Goal: Find specific page/section: Find specific page/section

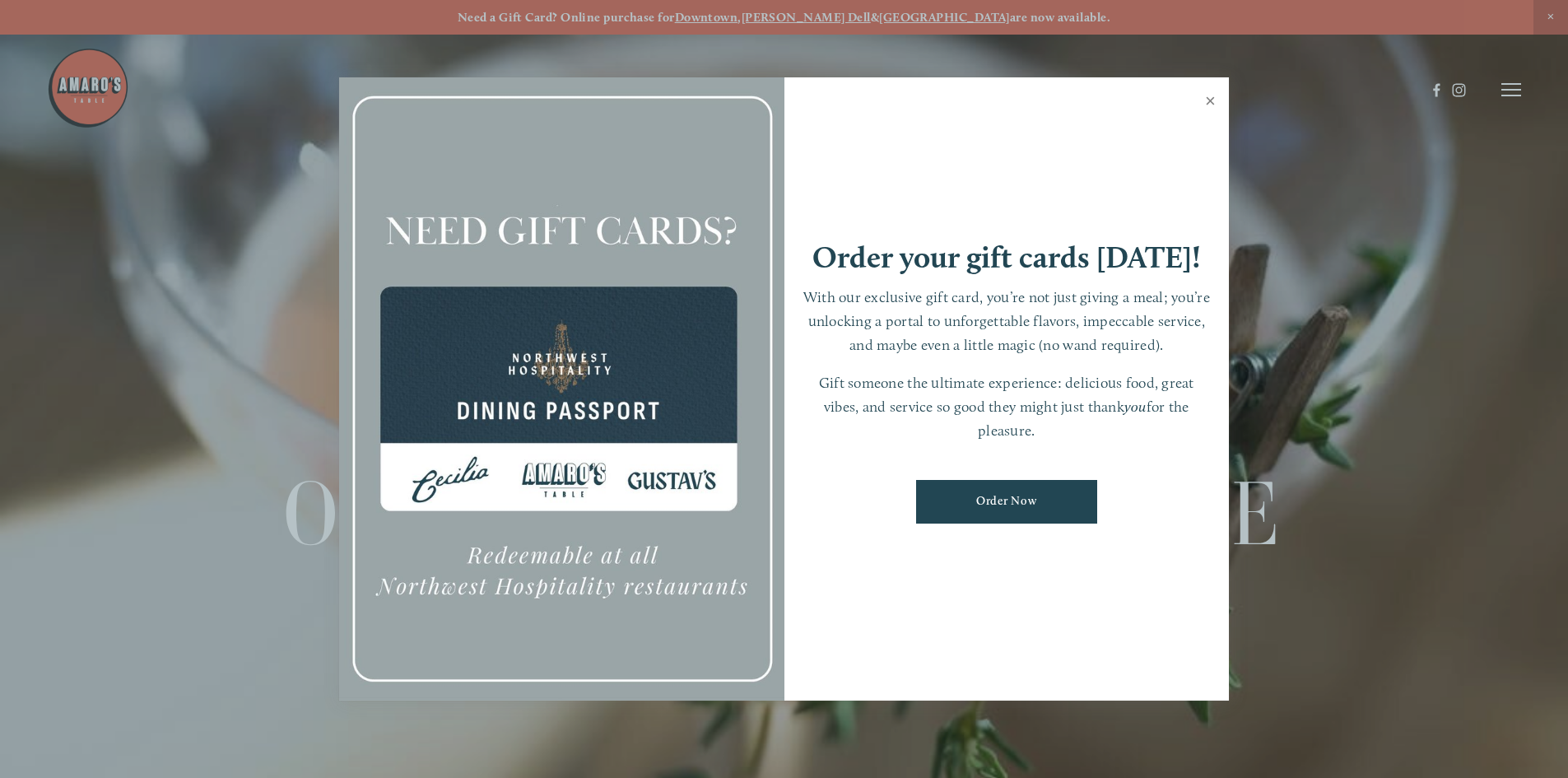
click at [1211, 100] on link "Close" at bounding box center [1210, 103] width 32 height 46
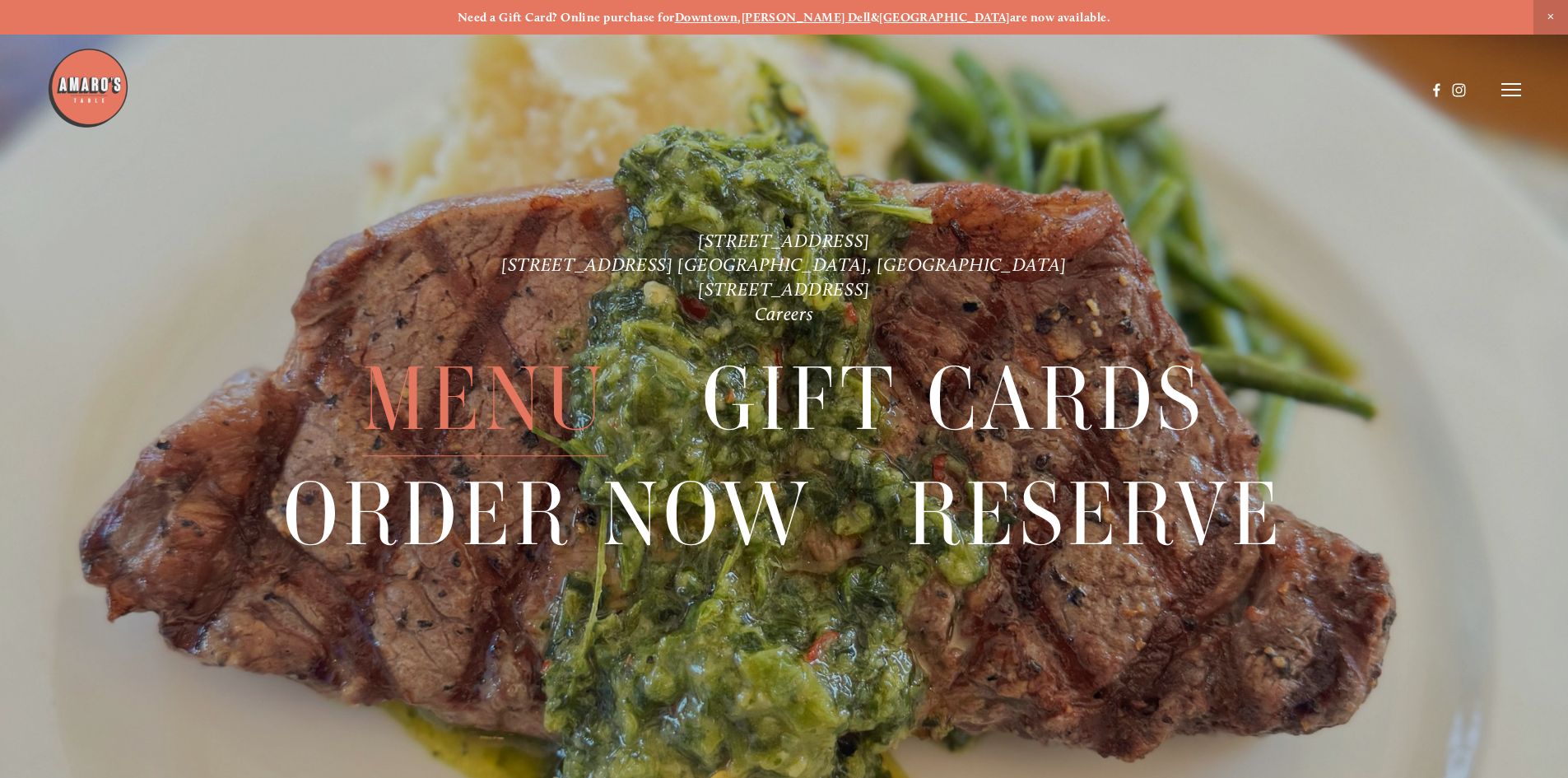
click at [511, 376] on span "Menu" at bounding box center [485, 400] width 245 height 114
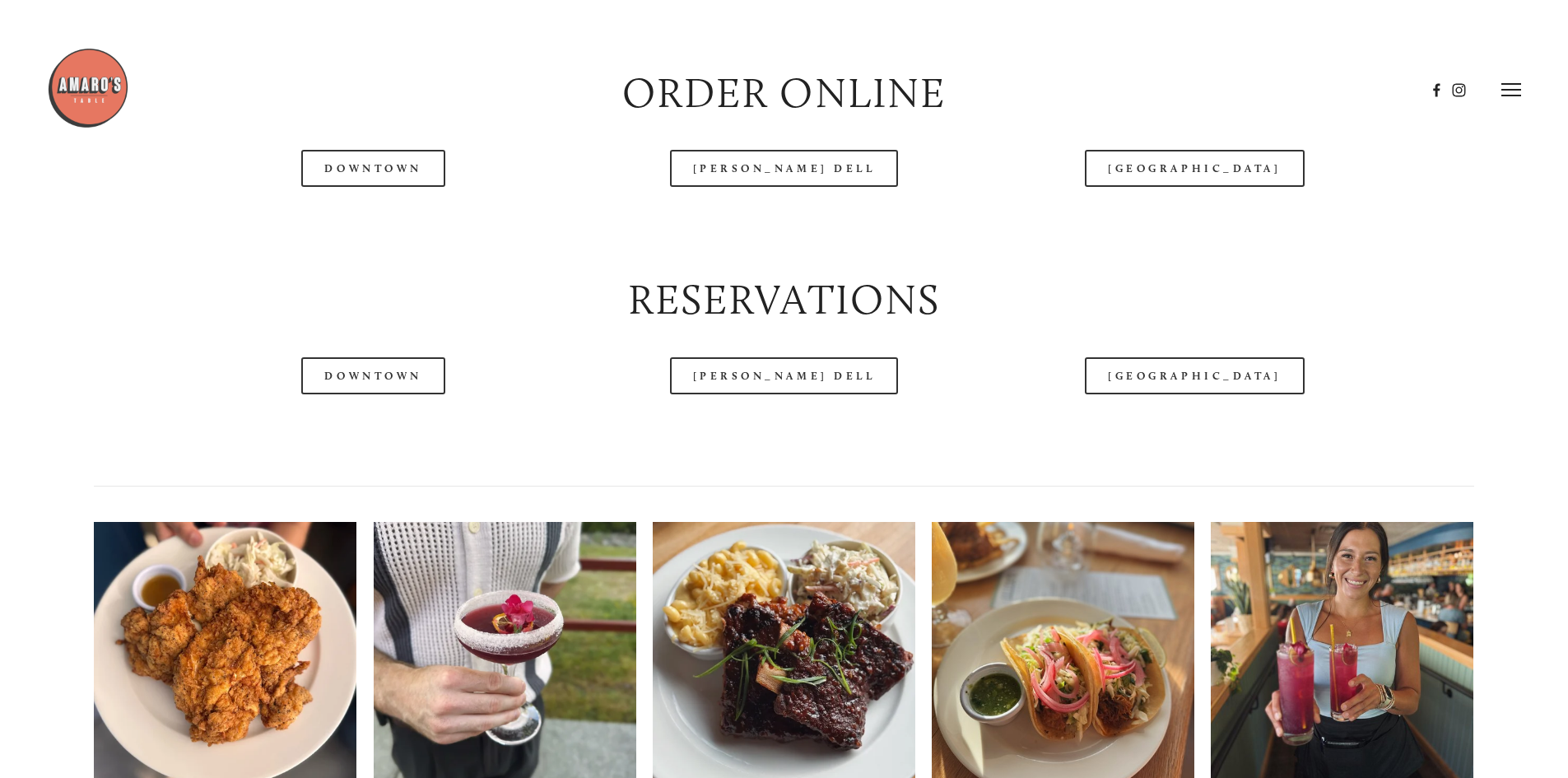
scroll to position [2140, 0]
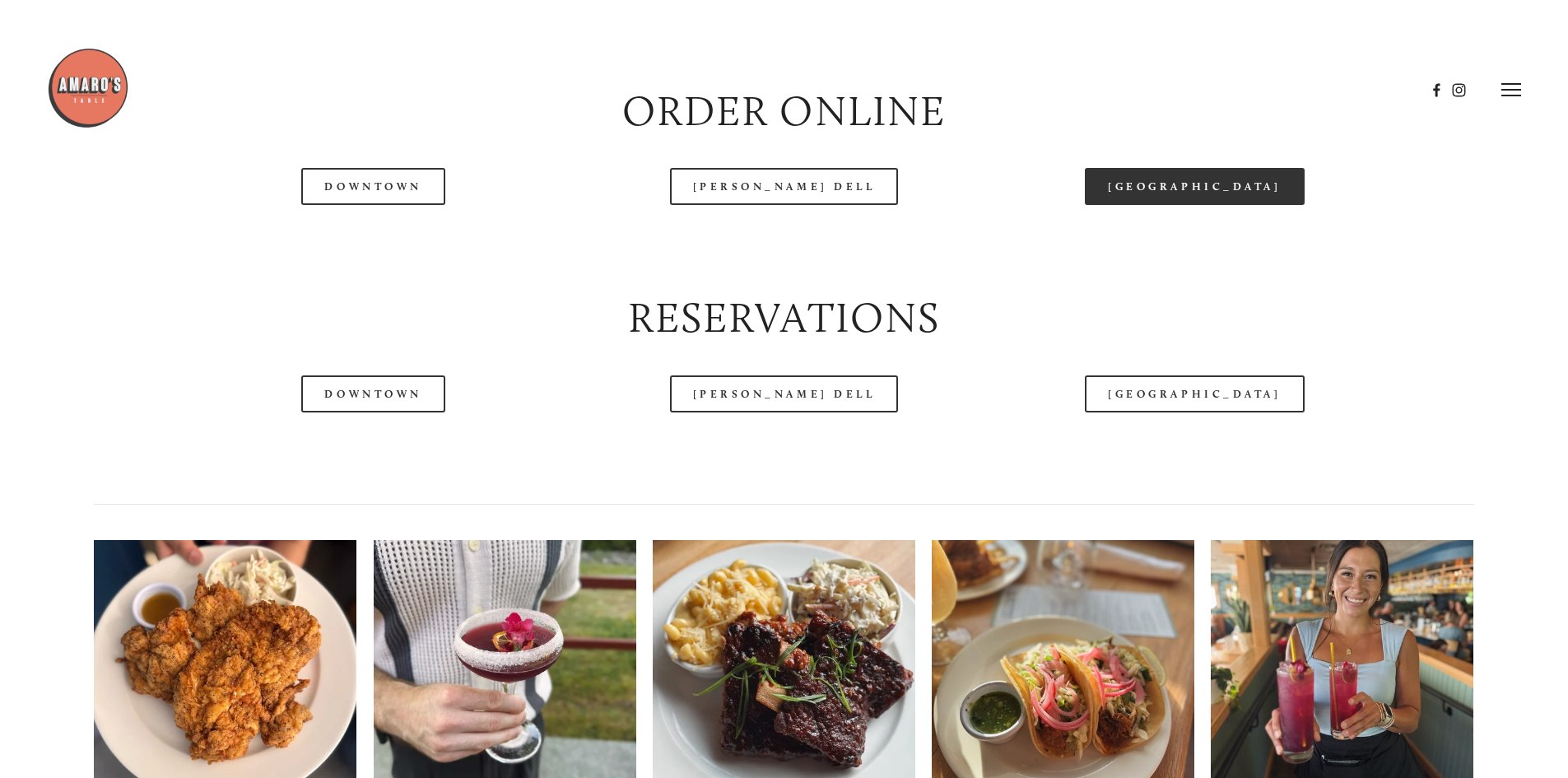
click at [1214, 205] on link "[GEOGRAPHIC_DATA]" at bounding box center [1195, 186] width 219 height 37
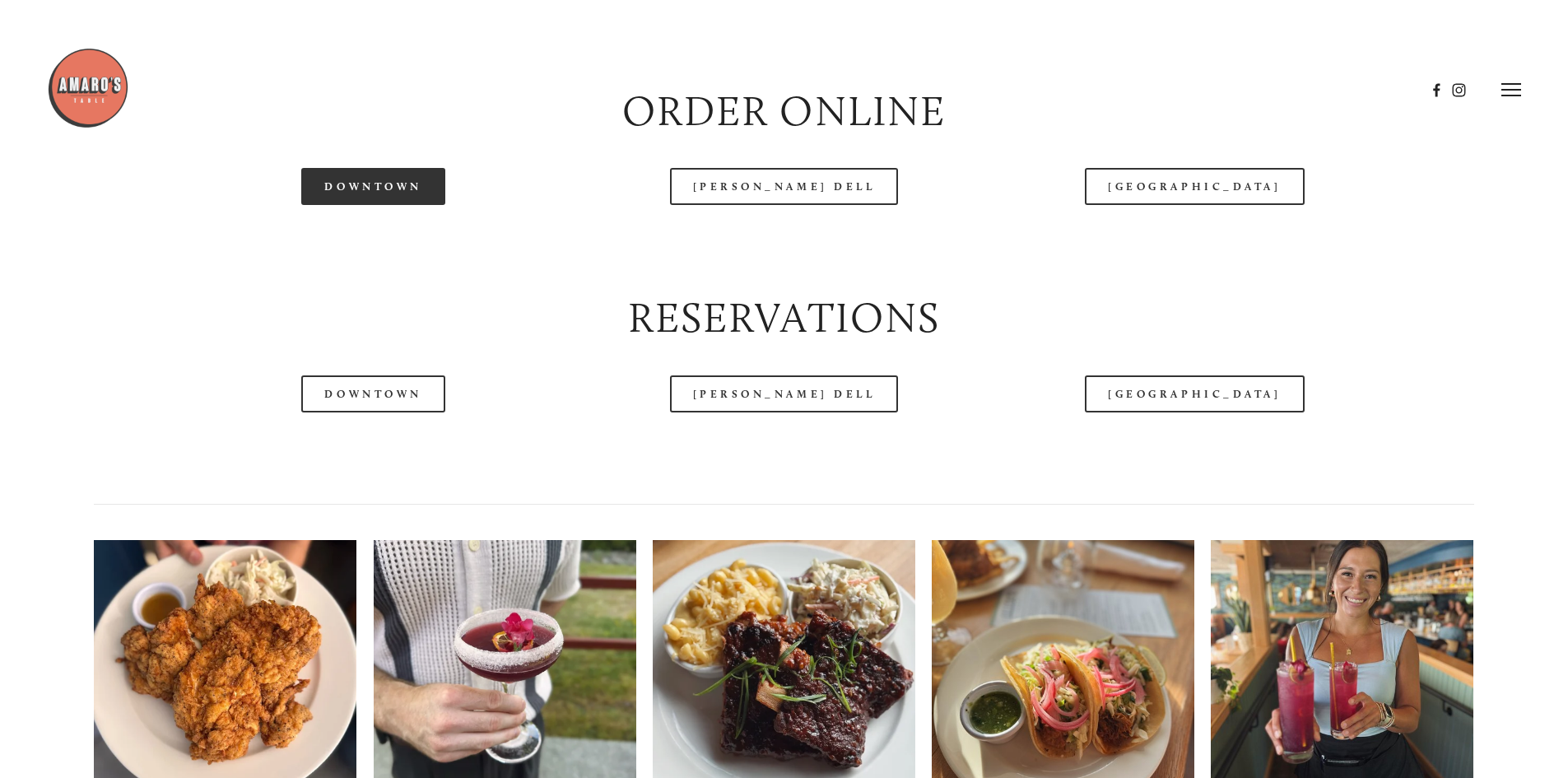
click at [409, 205] on link "Downtown" at bounding box center [373, 186] width 143 height 37
